Goal: Browse casually: Explore the website without a specific task or goal

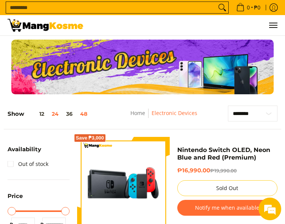
click at [85, 115] on button "48" at bounding box center [83, 114] width 15 height 6
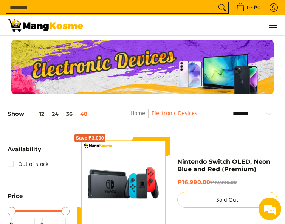
click at [224, 116] on div "**********" at bounding box center [142, 118] width 277 height 24
click at [243, 115] on select "**********" at bounding box center [252, 114] width 49 height 16
click at [184, 118] on nav "Home Electronic Devices" at bounding box center [163, 117] width 103 height 17
click at [182, 112] on link "Electronic Devices" at bounding box center [174, 113] width 46 height 7
click at [149, 109] on span "Breadcrumbs" at bounding box center [148, 113] width 6 height 9
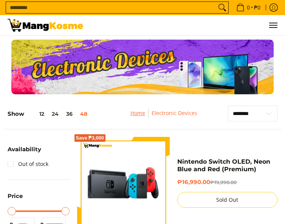
click at [131, 114] on link "Home" at bounding box center [137, 113] width 15 height 7
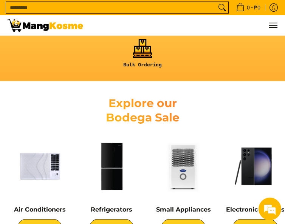
scroll to position [113, 0]
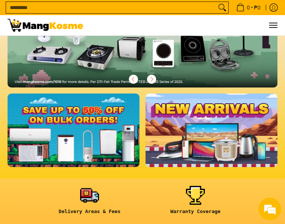
click at [188, 113] on link at bounding box center [211, 131] width 132 height 74
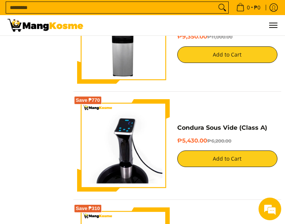
scroll to position [1209, 0]
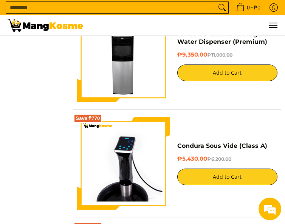
click at [221, 133] on div "Rabbit 1.8 L Rice Cooker, Yellow (Premium) ₱799.00 Add to Cart Rabbit 1.5 L C R…" at bounding box center [177, 113] width 208 height 2371
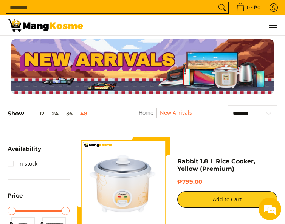
scroll to position [0, 0]
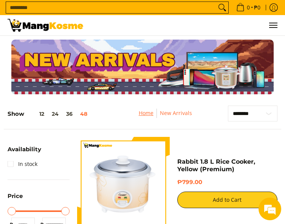
click at [144, 115] on link "Home" at bounding box center [146, 113] width 15 height 7
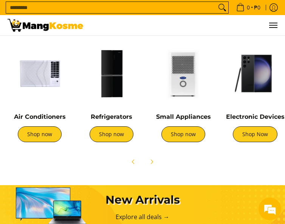
scroll to position [416, 0]
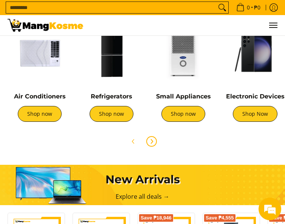
click at [151, 146] on span "Next" at bounding box center [151, 141] width 9 height 9
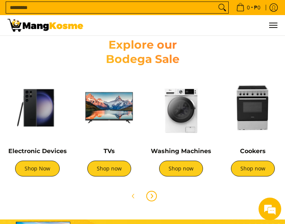
scroll to position [378, 0]
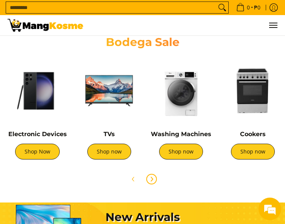
click at [155, 184] on span "Next" at bounding box center [151, 179] width 9 height 9
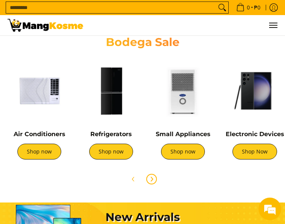
scroll to position [0, 0]
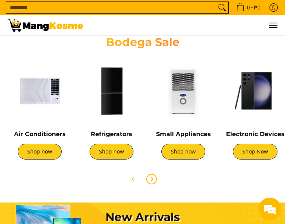
click at [155, 184] on span "Next" at bounding box center [151, 179] width 9 height 9
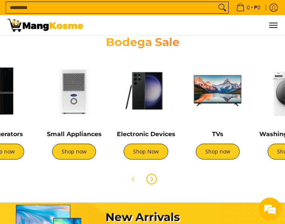
click at [155, 184] on span "Next" at bounding box center [151, 179] width 9 height 9
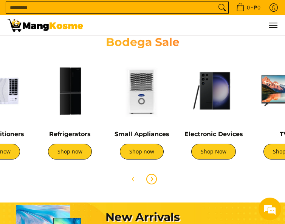
click at [155, 184] on span "Next" at bounding box center [151, 179] width 9 height 9
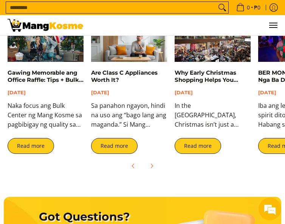
scroll to position [1624, 0]
